Goal: Find specific page/section: Find specific page/section

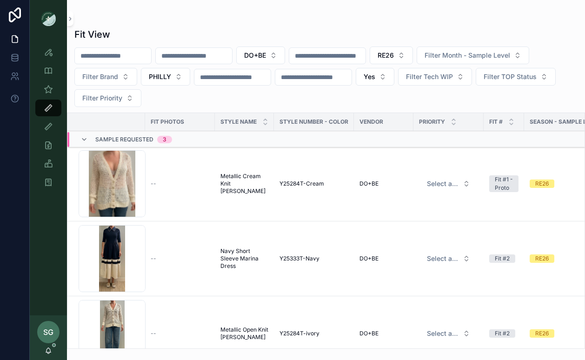
click at [83, 140] on icon "scrollable content" at bounding box center [83, 139] width 7 height 7
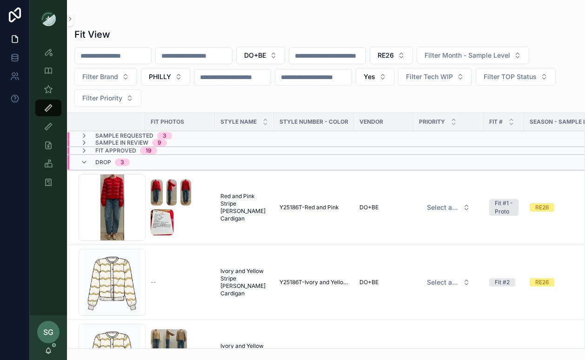
click at [84, 143] on icon "scrollable content" at bounding box center [83, 142] width 7 height 7
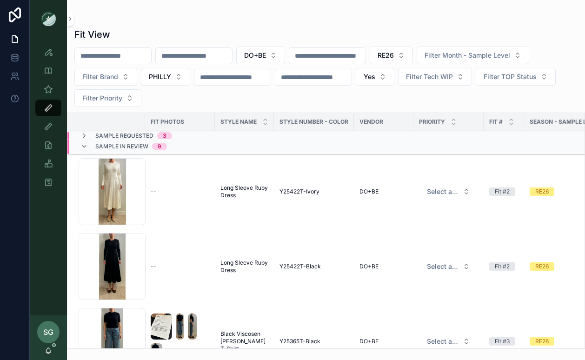
click at [84, 135] on icon "scrollable content" at bounding box center [83, 135] width 7 height 7
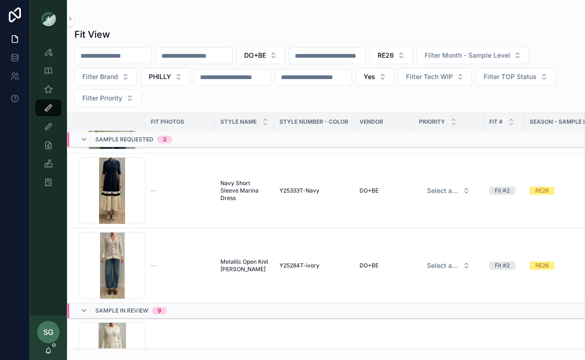
scroll to position [74, 0]
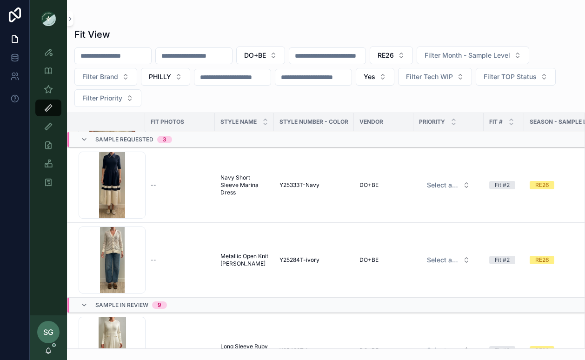
click at [413, 55] on button "RE26" at bounding box center [391, 56] width 43 height 18
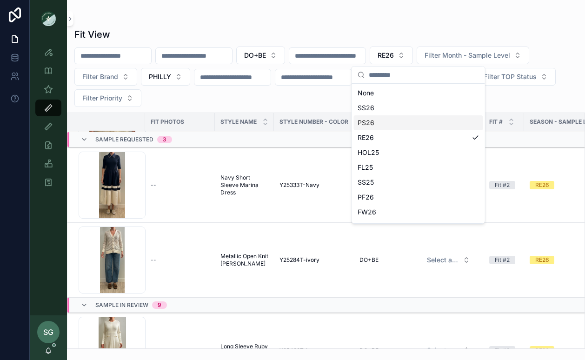
click at [381, 124] on div "PS26" at bounding box center [418, 122] width 129 height 15
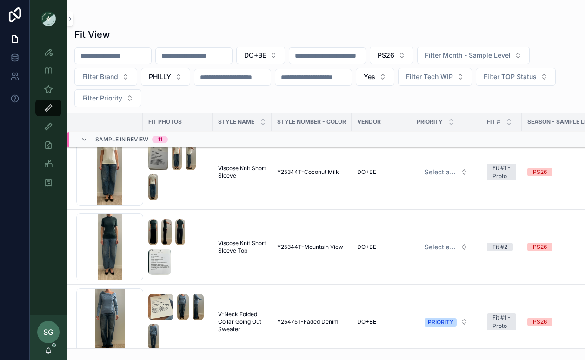
scroll to position [1320, 2]
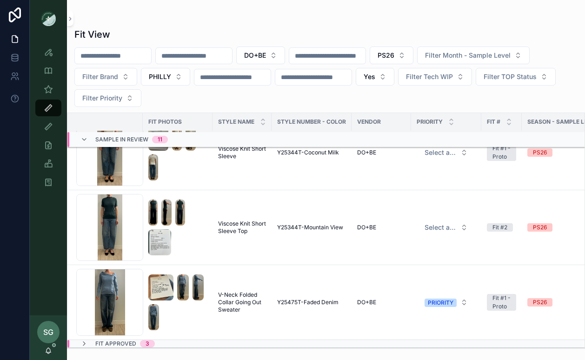
click at [414, 51] on button "PS26" at bounding box center [392, 56] width 44 height 18
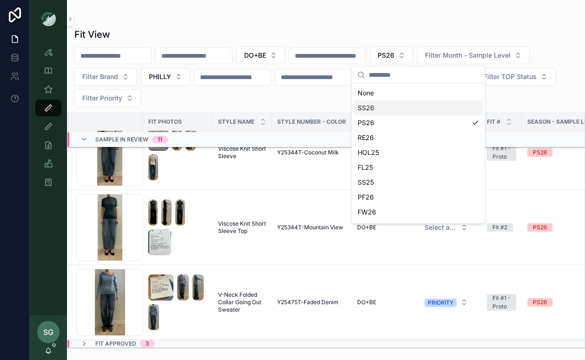
click at [375, 107] on div "SS26" at bounding box center [418, 107] width 129 height 15
